Goal: Task Accomplishment & Management: Manage account settings

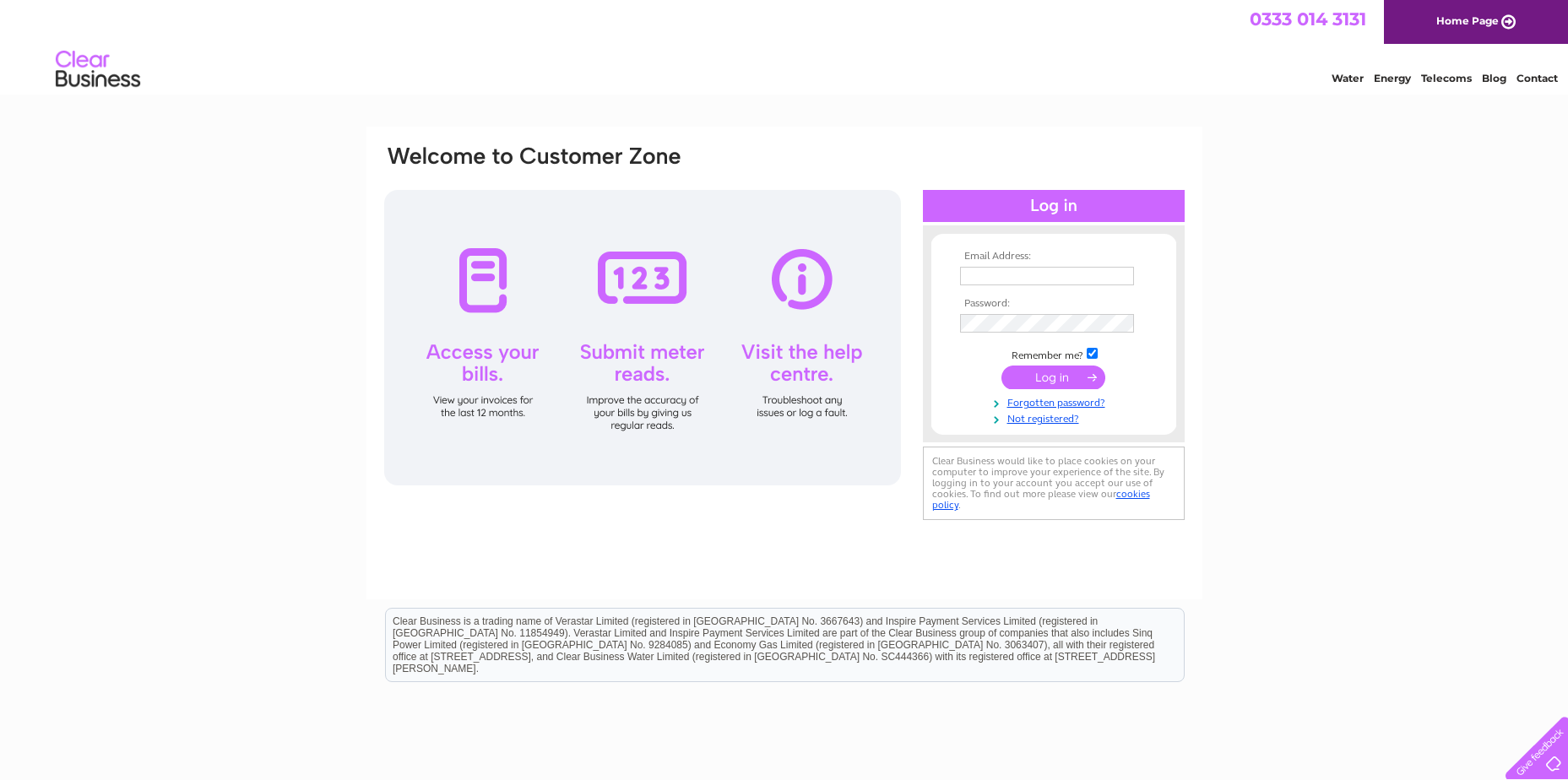
click at [982, 274] on input "text" at bounding box center [1047, 276] width 174 height 18
type input "richard.robins@btconnect.com"
click at [1058, 379] on input "submit" at bounding box center [1053, 378] width 104 height 24
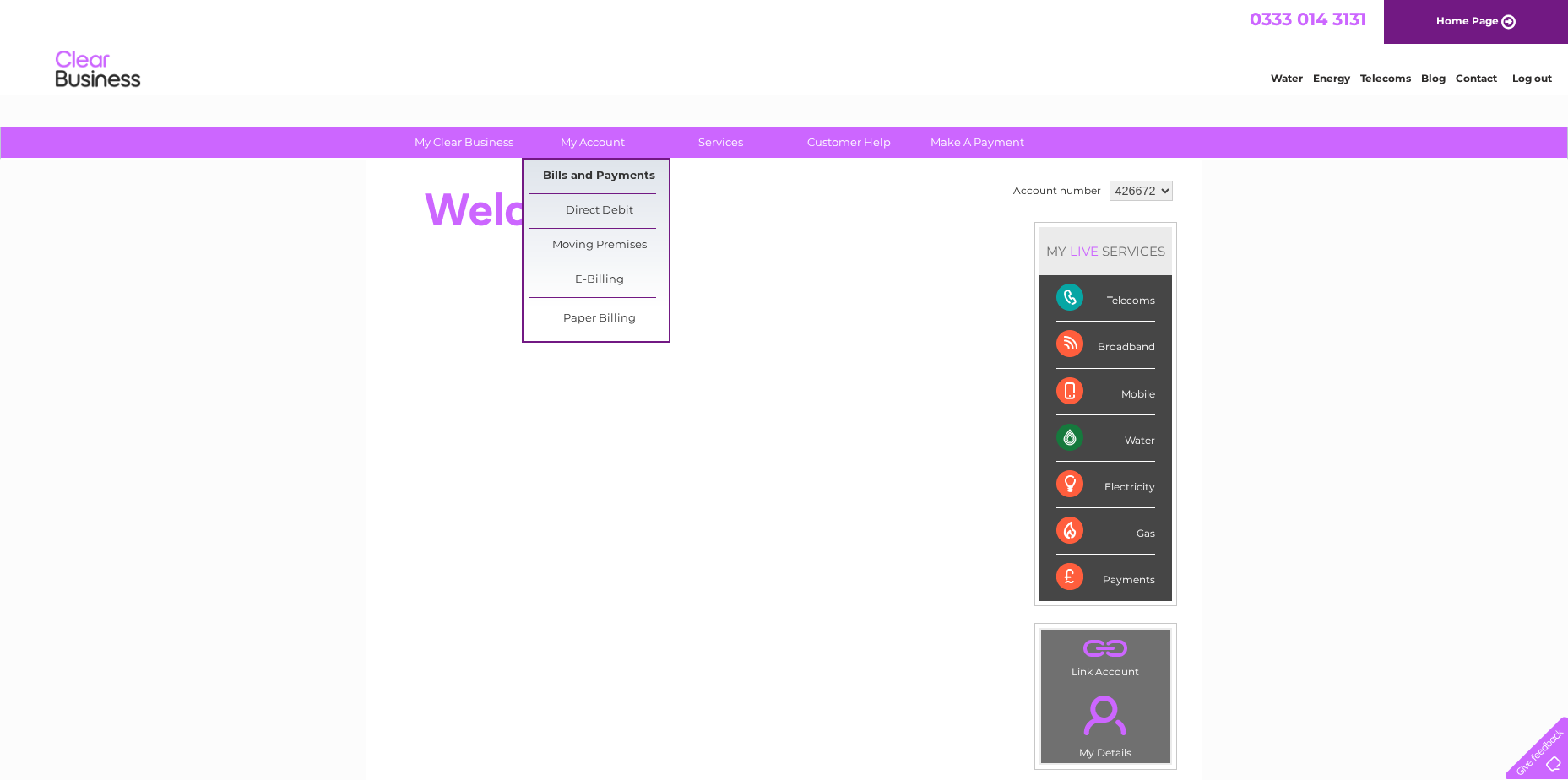
click at [578, 167] on link "Bills and Payments" at bounding box center [598, 176] width 139 height 34
click at [584, 177] on link "Bills and Payments" at bounding box center [598, 176] width 139 height 34
click at [586, 169] on link "Bills and Payments" at bounding box center [598, 176] width 139 height 34
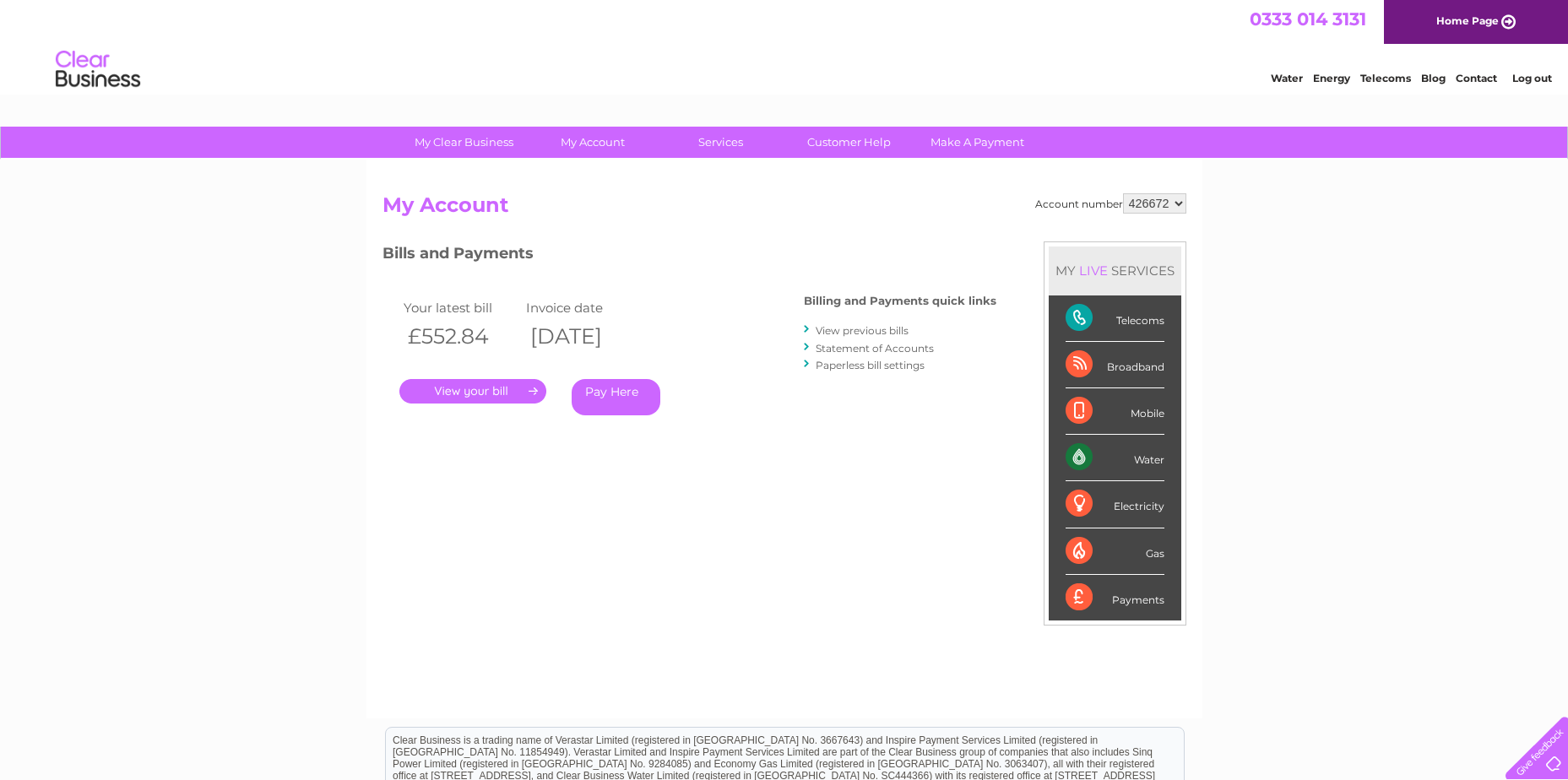
click at [487, 387] on link "." at bounding box center [473, 391] width 147 height 25
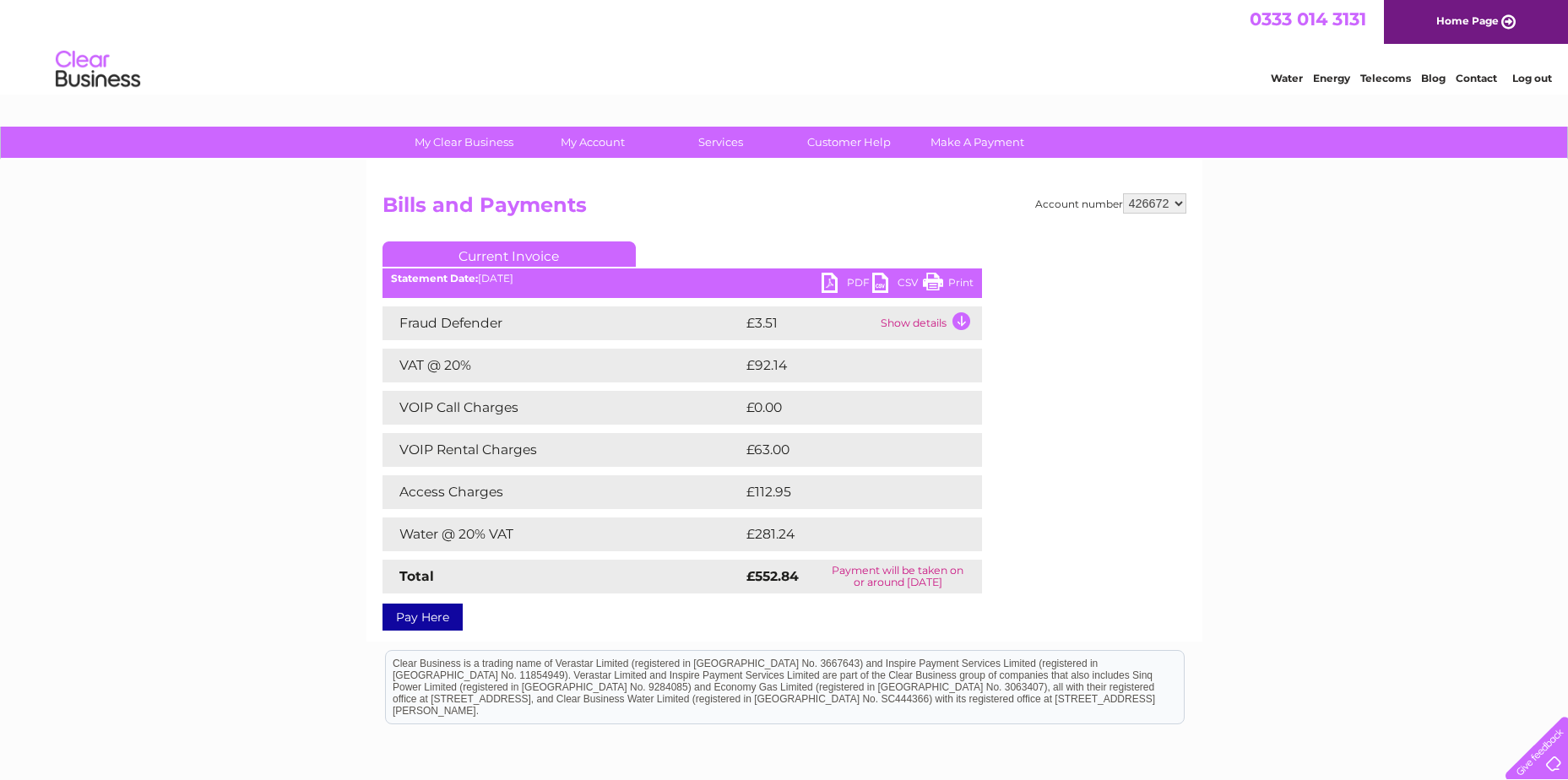
click at [836, 282] on link "PDF" at bounding box center [846, 285] width 51 height 25
